Goal: Information Seeking & Learning: Learn about a topic

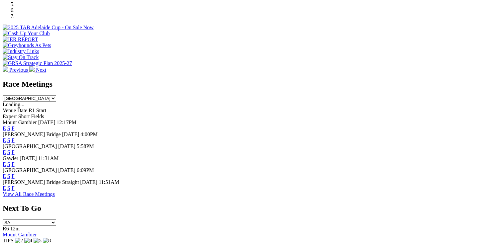
scroll to position [266, 0]
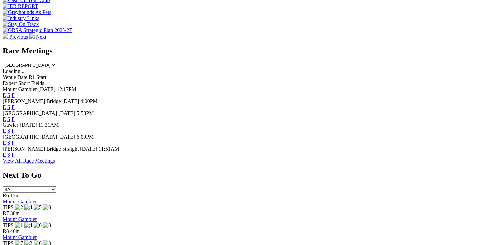
click at [15, 116] on link "F" at bounding box center [13, 119] width 3 height 6
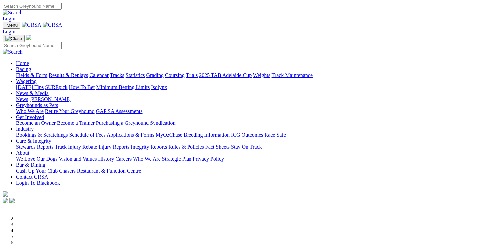
scroll to position [267, 0]
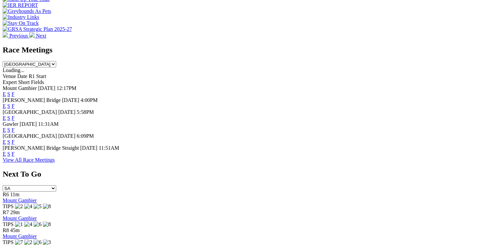
click at [15, 115] on link "F" at bounding box center [13, 118] width 3 height 6
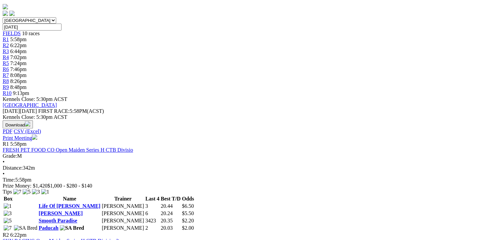
scroll to position [66, 0]
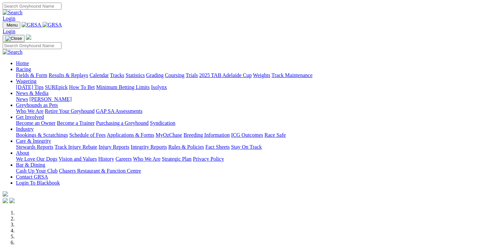
scroll to position [233, 0]
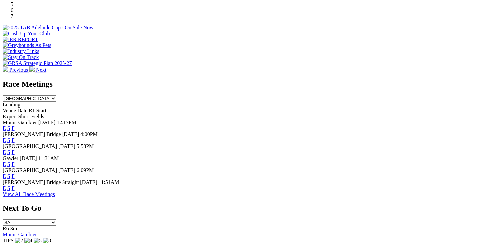
click at [15, 138] on link "F" at bounding box center [13, 141] width 3 height 6
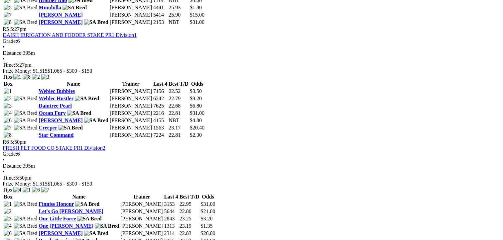
scroll to position [798, 0]
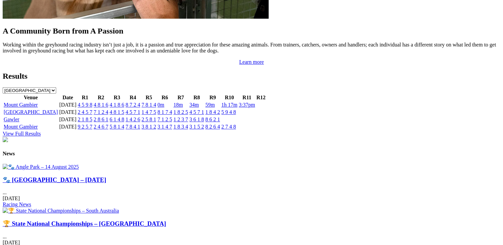
scroll to position [698, 0]
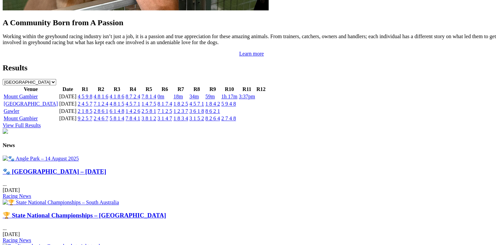
click at [41, 123] on link "View Full Results" at bounding box center [22, 126] width 38 height 6
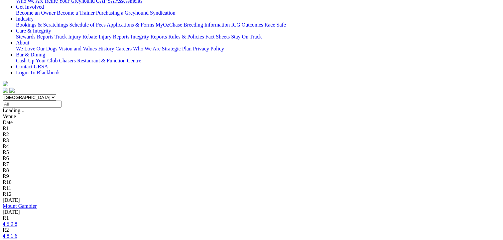
scroll to position [133, 0]
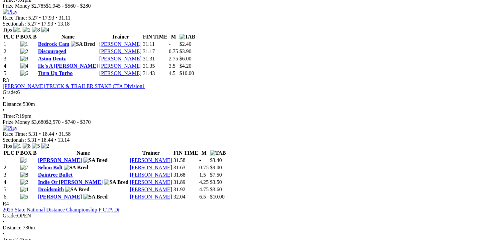
scroll to position [565, 0]
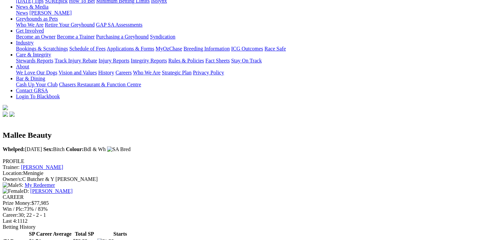
scroll to position [100, 0]
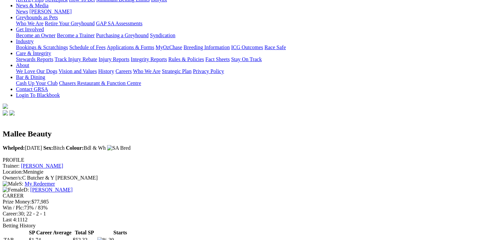
click at [72, 187] on link "[PERSON_NAME]" at bounding box center [51, 190] width 42 height 6
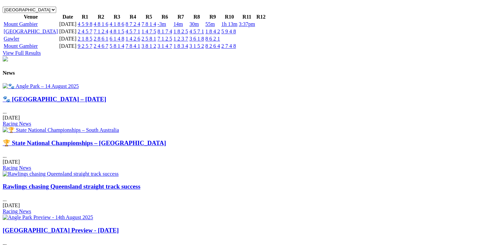
scroll to position [731, 0]
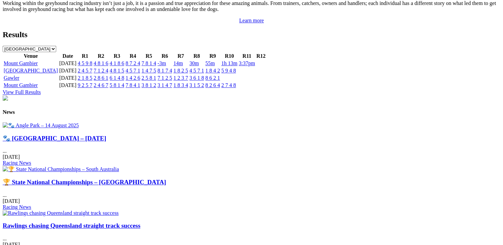
click at [166, 179] on link "🏆 State National Championships – [GEOGRAPHIC_DATA]" at bounding box center [85, 182] width 164 height 7
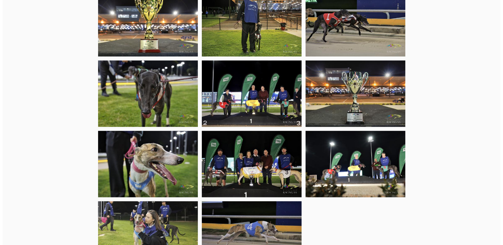
scroll to position [432, 0]
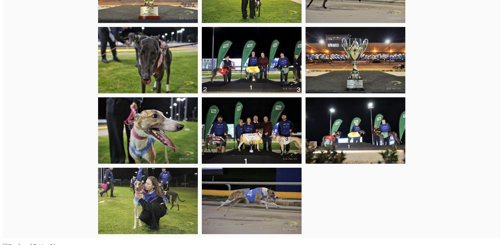
click at [139, 196] on img at bounding box center [148, 201] width 100 height 66
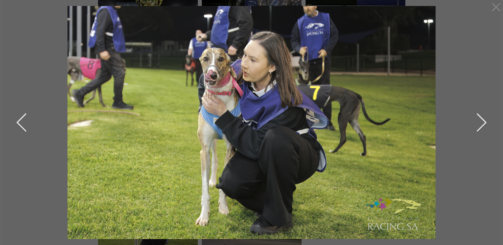
scroll to position [299, 0]
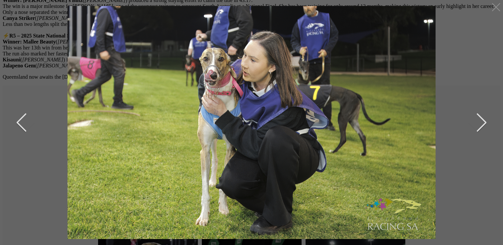
click at [483, 123] on button "next" at bounding box center [476, 122] width 20 height 33
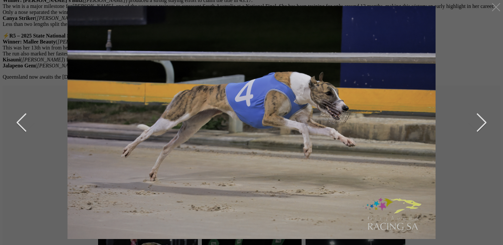
click at [485, 121] on button "next" at bounding box center [476, 122] width 20 height 33
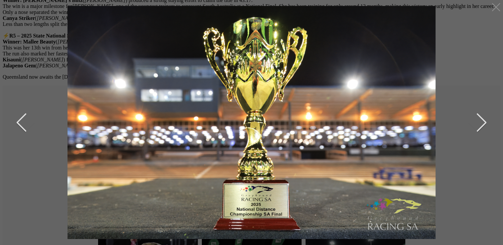
click at [485, 120] on button "next" at bounding box center [476, 122] width 20 height 33
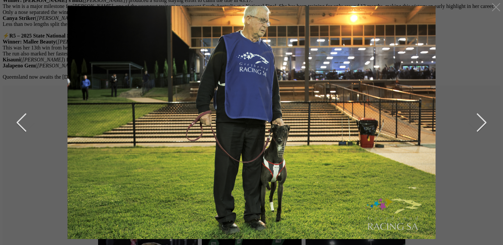
click at [483, 122] on button "next" at bounding box center [476, 122] width 20 height 33
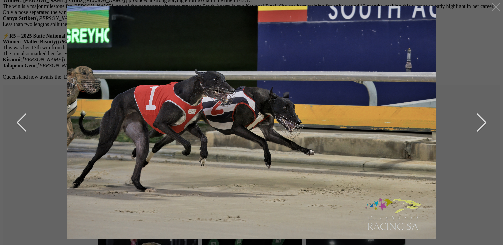
click at [484, 122] on button "next" at bounding box center [476, 122] width 20 height 33
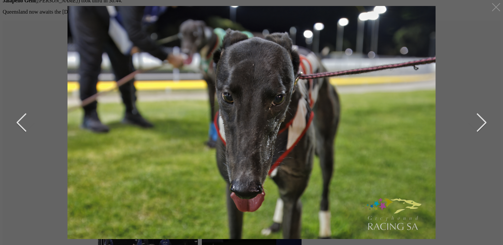
scroll to position [366, 0]
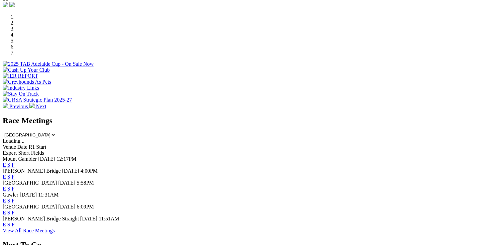
scroll to position [266, 0]
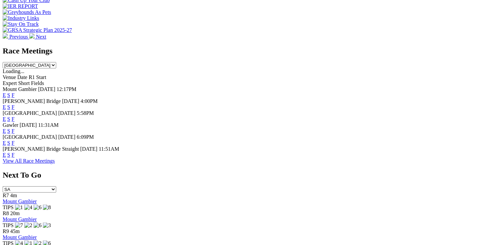
click at [15, 155] on link "F" at bounding box center [13, 155] width 3 height 6
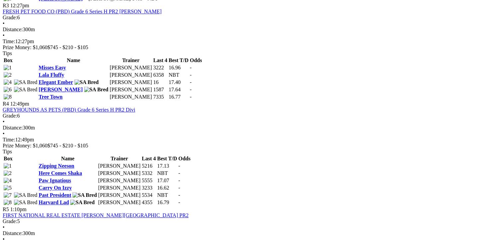
scroll to position [598, 0]
